Goal: Task Accomplishment & Management: Use online tool/utility

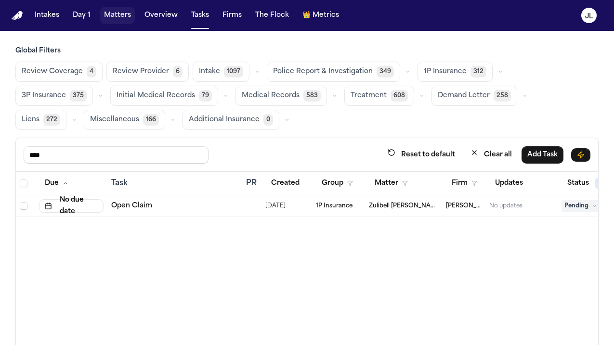
drag, startPoint x: 0, startPoint y: 0, endPoint x: 130, endPoint y: 15, distance: 130.5
click at [122, 19] on button "Matters" at bounding box center [117, 15] width 35 height 17
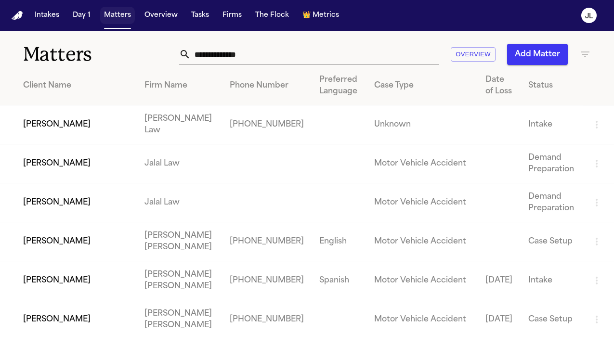
click at [130, 15] on button "Matters" at bounding box center [117, 15] width 35 height 17
click at [243, 64] on input "text" at bounding box center [315, 54] width 249 height 21
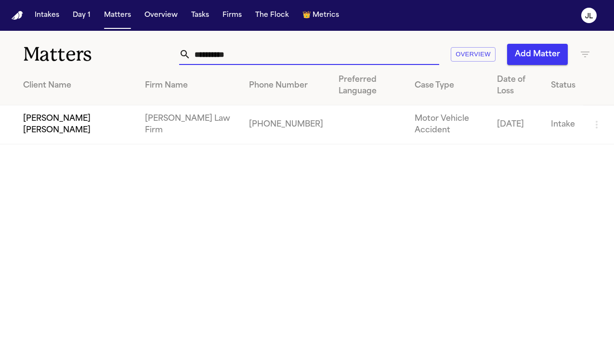
type input "**********"
click at [83, 106] on td "[PERSON_NAME] [PERSON_NAME]" at bounding box center [68, 125] width 137 height 39
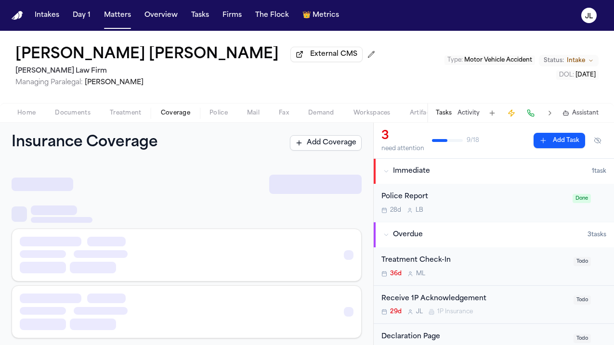
click at [183, 115] on span "Coverage" at bounding box center [175, 113] width 29 height 8
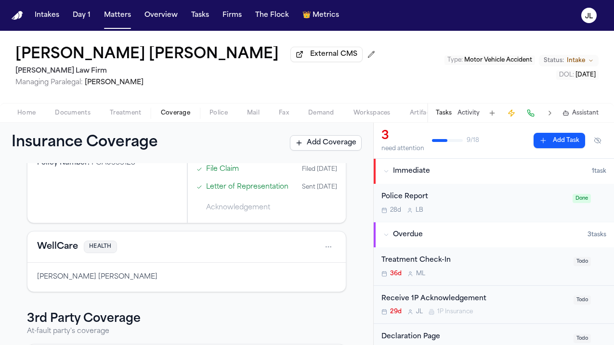
scroll to position [255, 0]
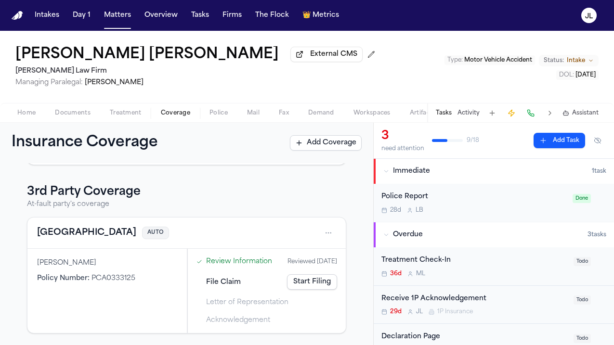
click at [58, 229] on button "[GEOGRAPHIC_DATA]" at bounding box center [86, 232] width 99 height 13
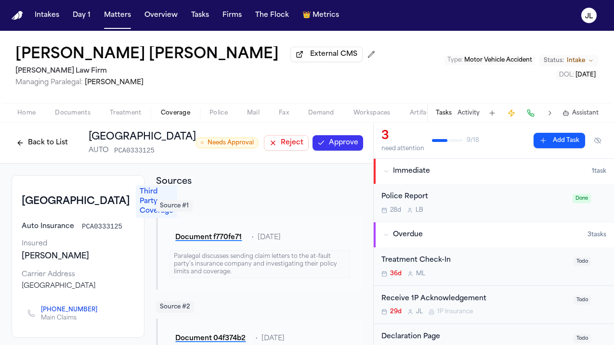
click at [322, 149] on button "Approve" at bounding box center [338, 142] width 51 height 15
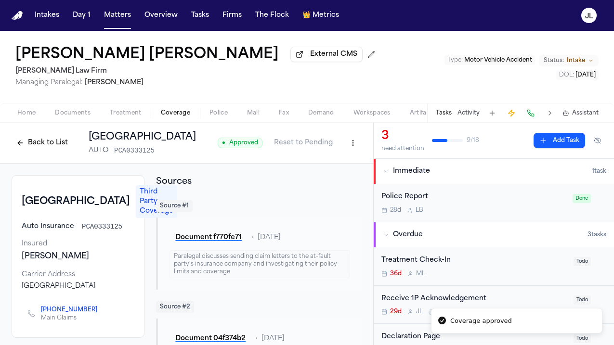
click at [99, 307] on icon "Copy to clipboard" at bounding box center [102, 310] width 6 height 6
click at [534, 112] on button at bounding box center [530, 112] width 13 height 13
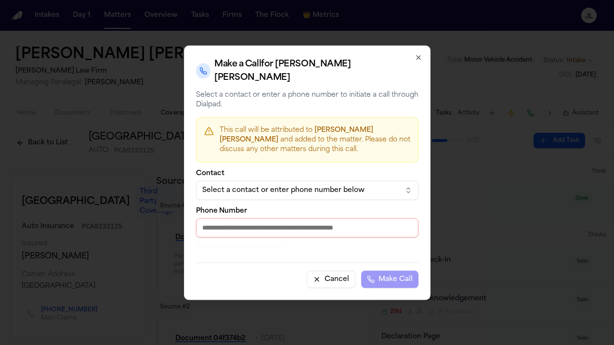
click at [336, 232] on div "Phone Number Phone number is required" at bounding box center [307, 229] width 223 height 43
click at [336, 228] on input "Phone Number" at bounding box center [307, 227] width 223 height 19
paste input "**********"
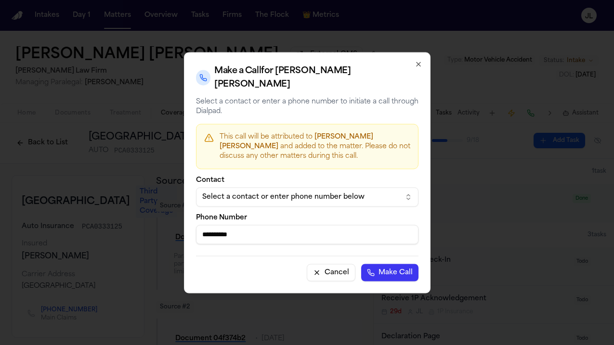
type input "**********"
click at [391, 275] on button "Make Call" at bounding box center [389, 272] width 57 height 17
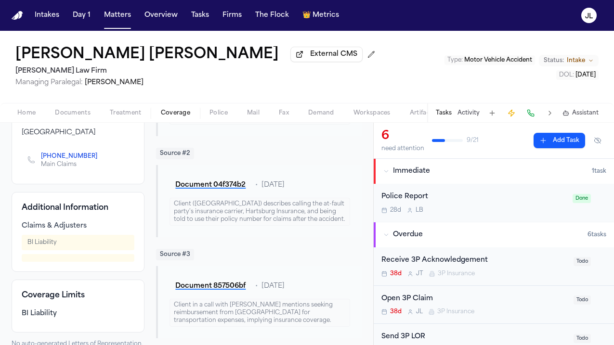
scroll to position [160, 0]
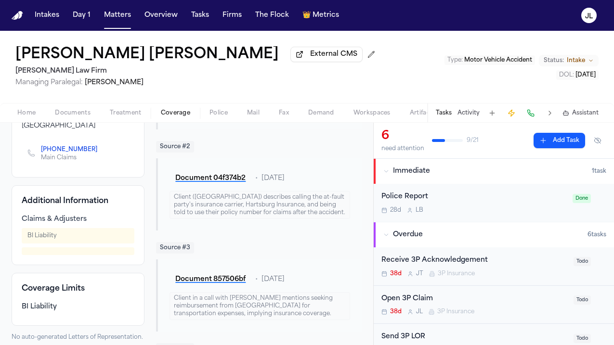
click at [22, 117] on span "Home" at bounding box center [26, 113] width 18 height 8
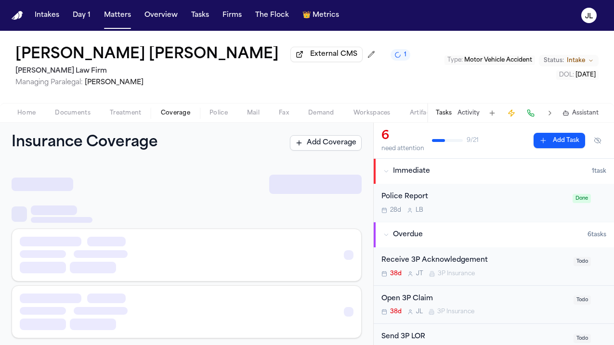
click at [177, 112] on span "Coverage" at bounding box center [175, 113] width 29 height 8
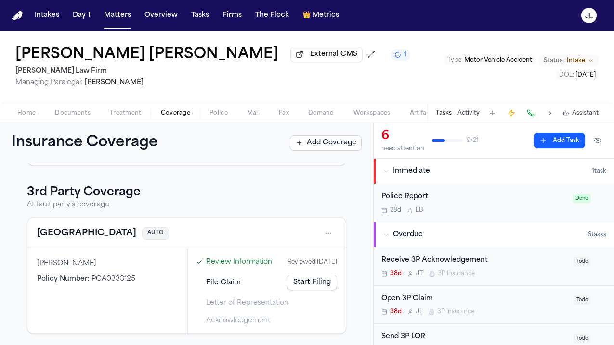
scroll to position [241, 0]
click at [66, 231] on button "[GEOGRAPHIC_DATA]" at bounding box center [86, 232] width 99 height 13
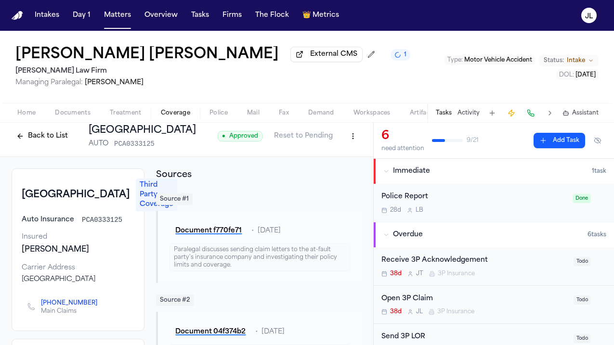
scroll to position [6, 0]
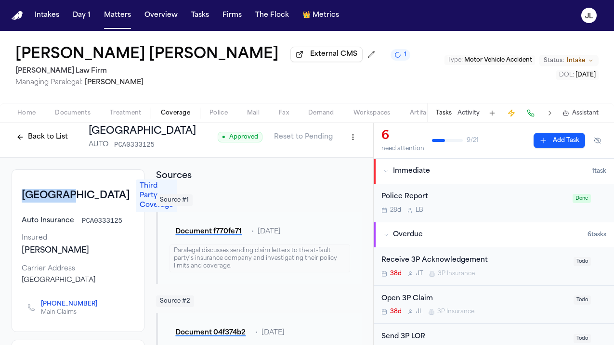
drag, startPoint x: 66, startPoint y: 192, endPoint x: 22, endPoint y: 190, distance: 43.9
click at [22, 190] on div "Hartford Third Party Coverage" at bounding box center [78, 196] width 113 height 33
copy h3 "[GEOGRAPHIC_DATA]"
